Goal: Navigation & Orientation: Find specific page/section

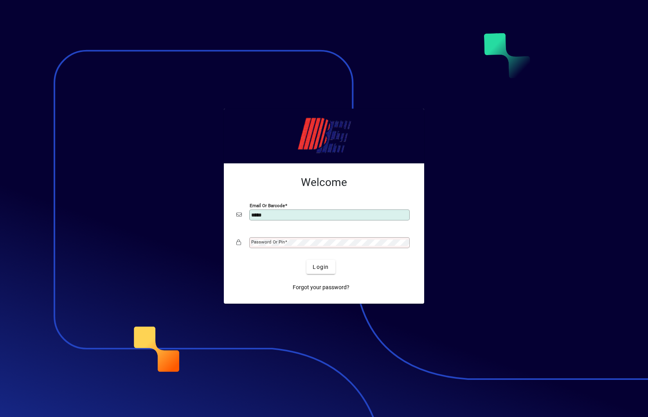
type input "**********"
click at [306, 260] on button "Login" at bounding box center [320, 267] width 29 height 14
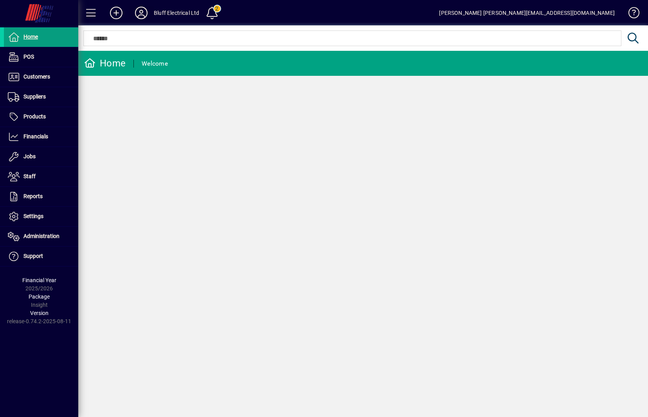
click at [138, 14] on icon at bounding box center [141, 13] width 16 height 13
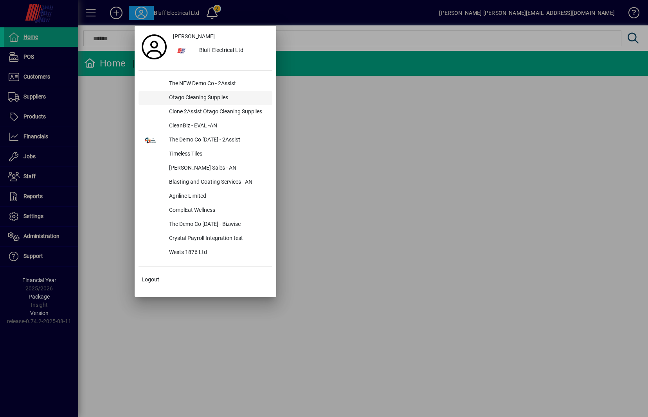
click at [216, 93] on div "Otago Cleaning Supplies" at bounding box center [218, 98] width 110 height 14
